Goal: Check status

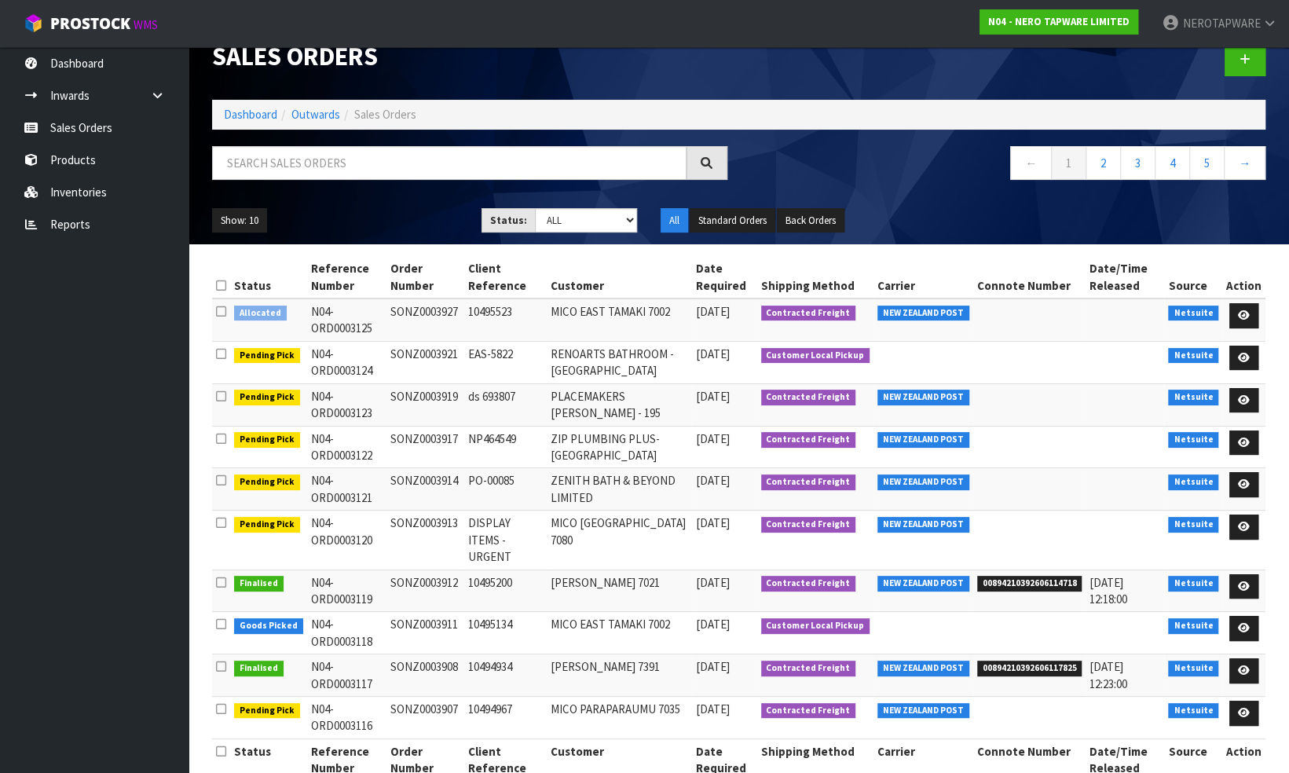
scroll to position [43, 0]
